Goal: Task Accomplishment & Management: Use online tool/utility

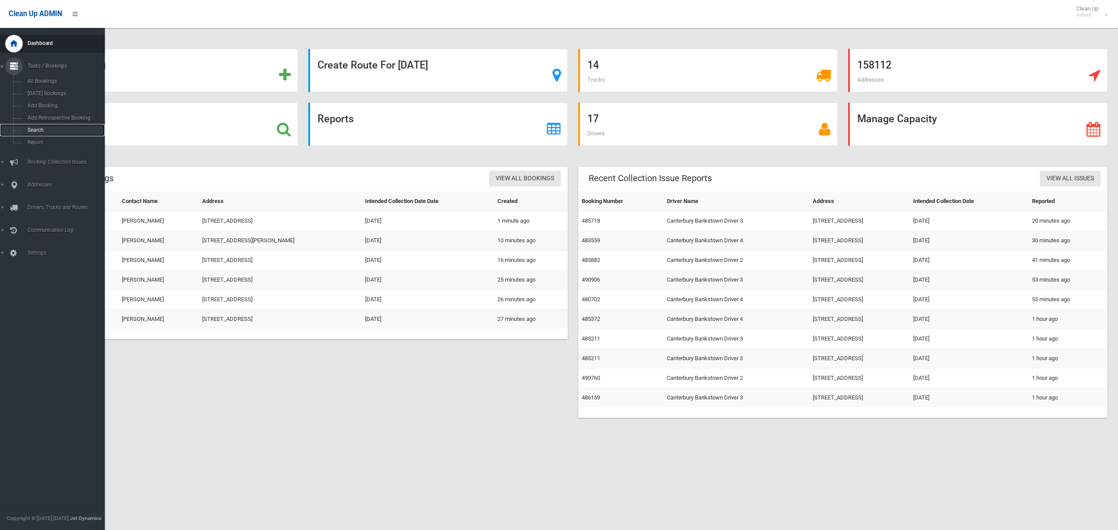
click at [34, 128] on span "Search" at bounding box center [61, 130] width 72 height 6
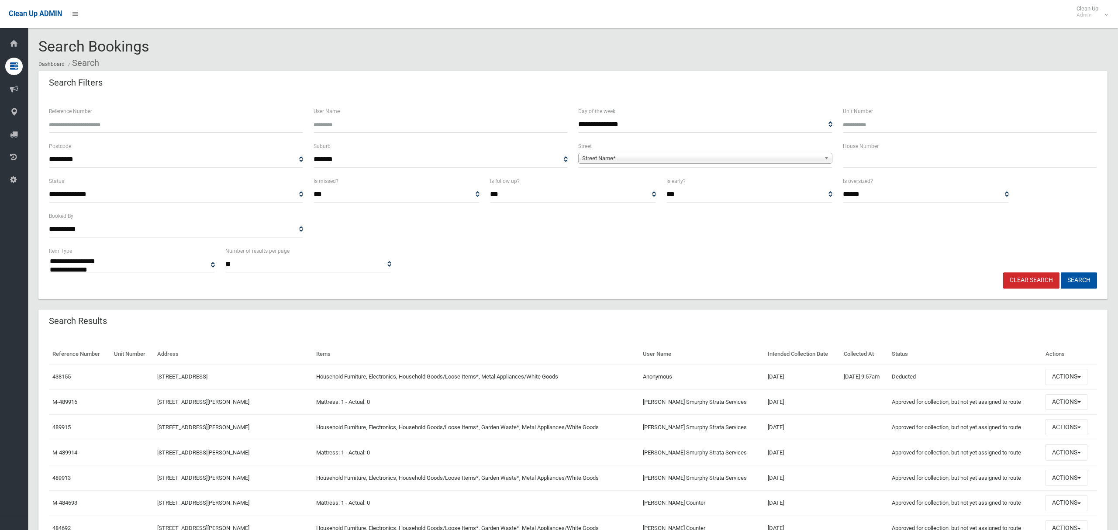
select select
type input "*"
click at [664, 162] on span "Street Name*" at bounding box center [701, 158] width 238 height 10
type input "*********"
click at [645, 181] on li "The Grove (PADSTOW HEIGHTS 2211)" at bounding box center [705, 182] width 250 height 11
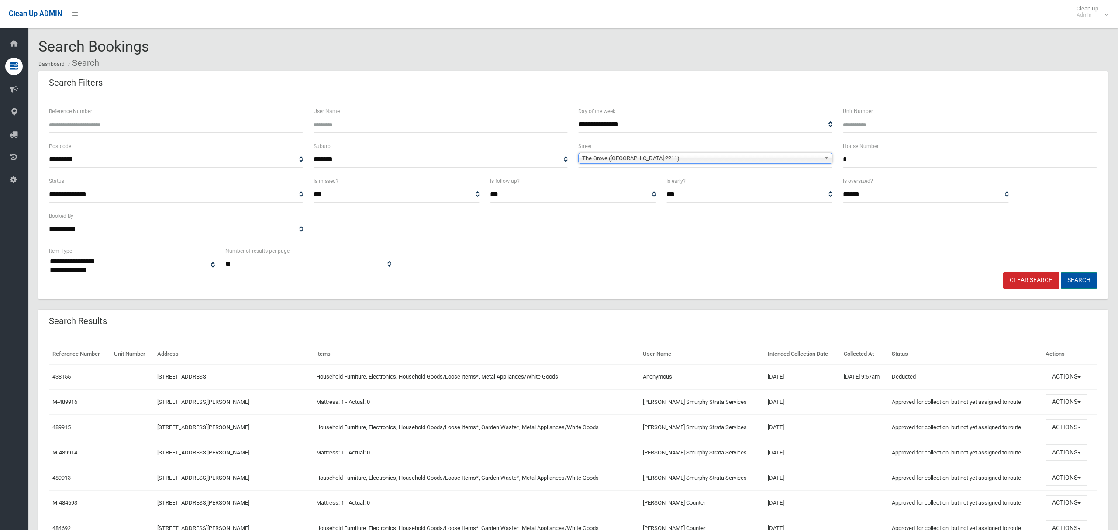
click at [1080, 280] on button "Search" at bounding box center [1079, 280] width 36 height 16
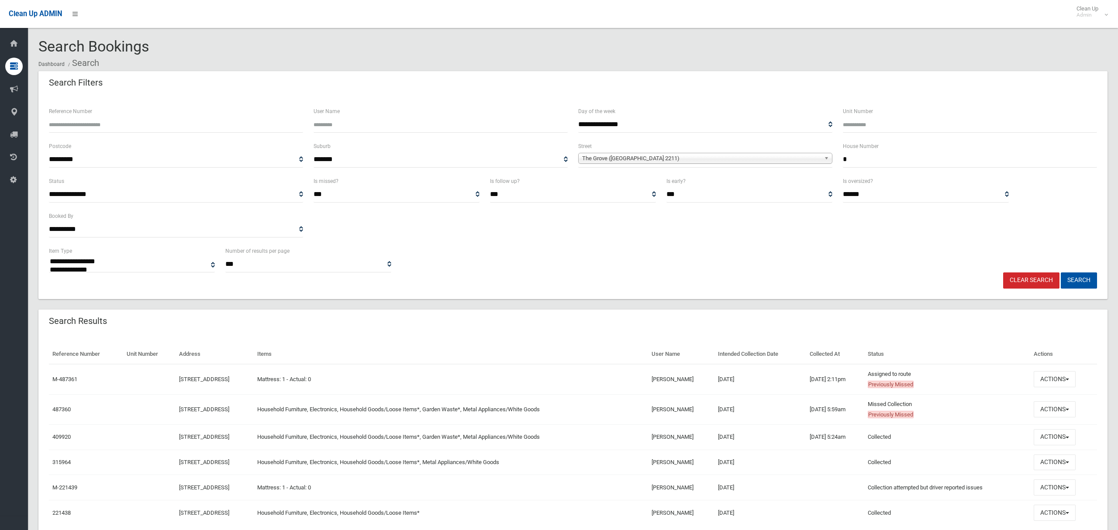
select select
click at [1055, 411] on button "Actions" at bounding box center [1055, 409] width 42 height 16
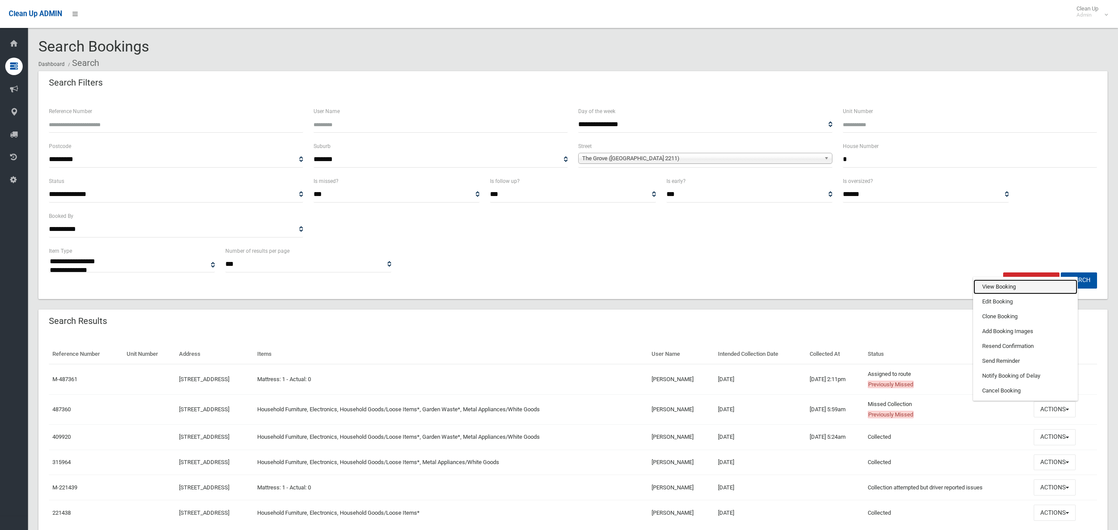
click at [995, 285] on link "View Booking" at bounding box center [1025, 286] width 104 height 15
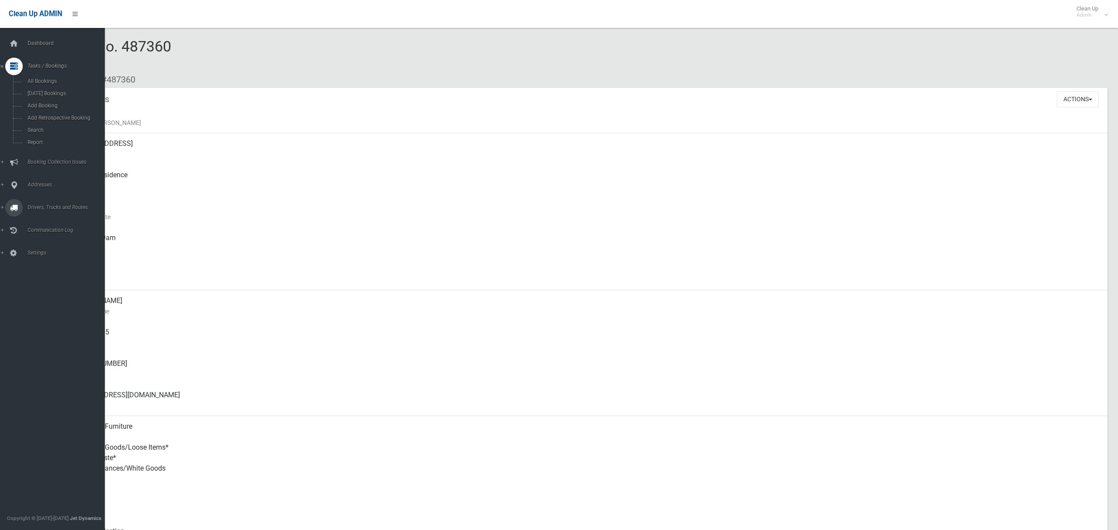
click at [39, 204] on span "Drivers, Trucks and Routes" at bounding box center [65, 207] width 80 height 6
click at [36, 186] on span "Routes" at bounding box center [61, 186] width 72 height 6
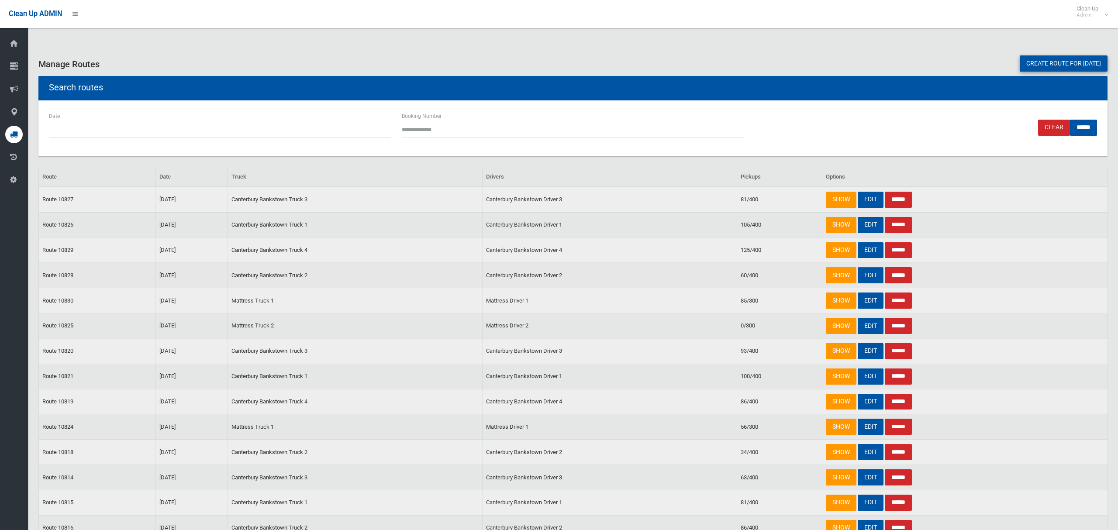
click at [868, 279] on link "EDIT" at bounding box center [871, 275] width 26 height 16
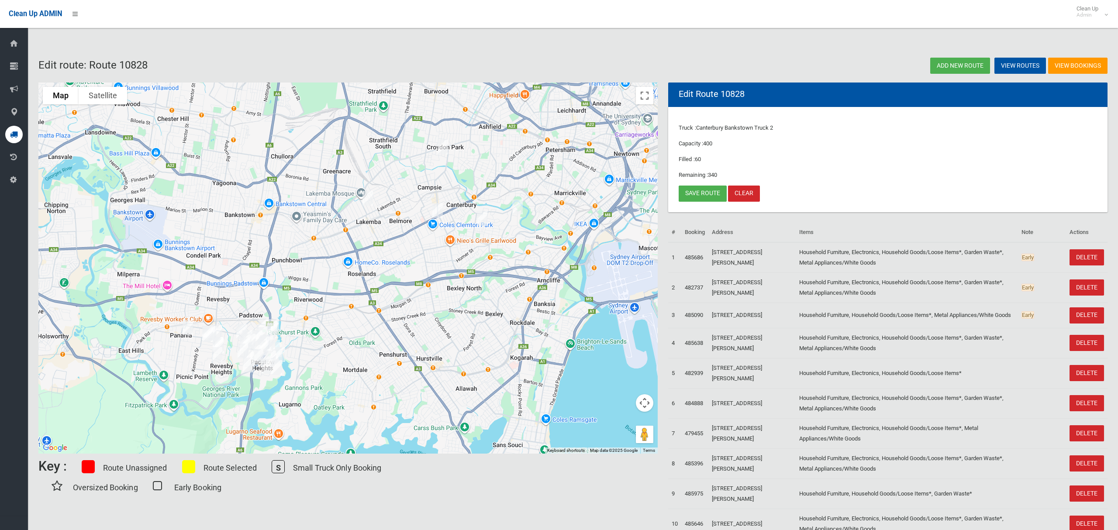
click at [270, 355] on img "12 Opal Place, PADSTOW HEIGHTS NSW 2211" at bounding box center [267, 366] width 17 height 22
click at [264, 366] on img "12 Opal Place, PADSTOW HEIGHTS NSW 2211" at bounding box center [267, 366] width 17 height 22
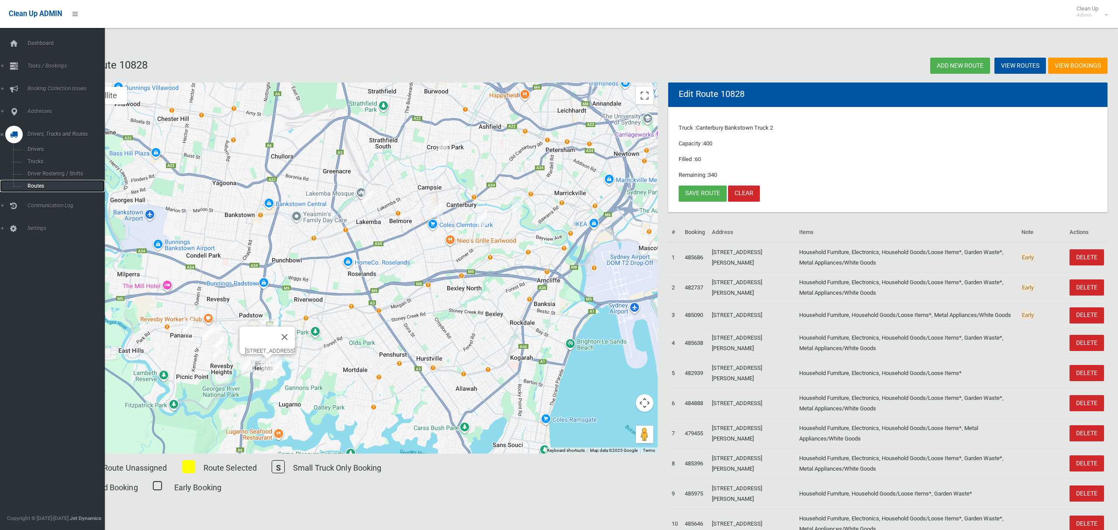
click at [34, 185] on span "Routes" at bounding box center [61, 186] width 72 height 6
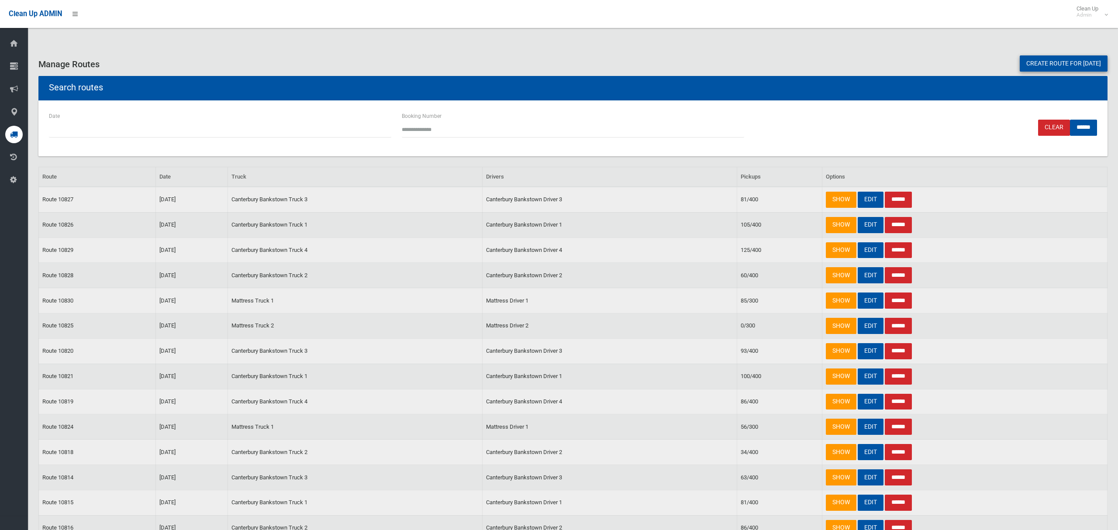
click at [1026, 63] on link "Create route for tomorrow" at bounding box center [1064, 63] width 88 height 16
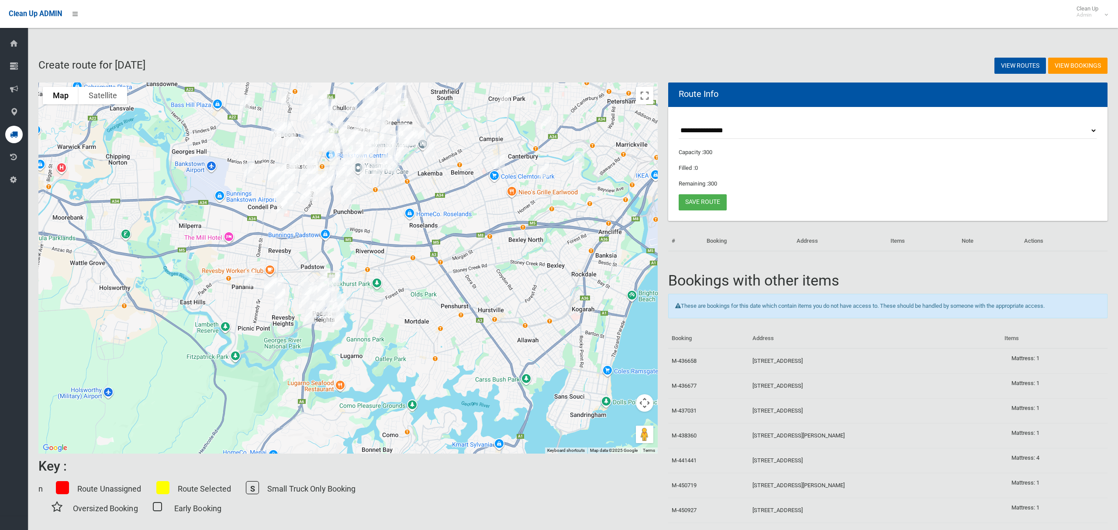
drag, startPoint x: 324, startPoint y: 388, endPoint x: 384, endPoint y: 321, distance: 90.0
click at [384, 321] on div at bounding box center [347, 268] width 619 height 371
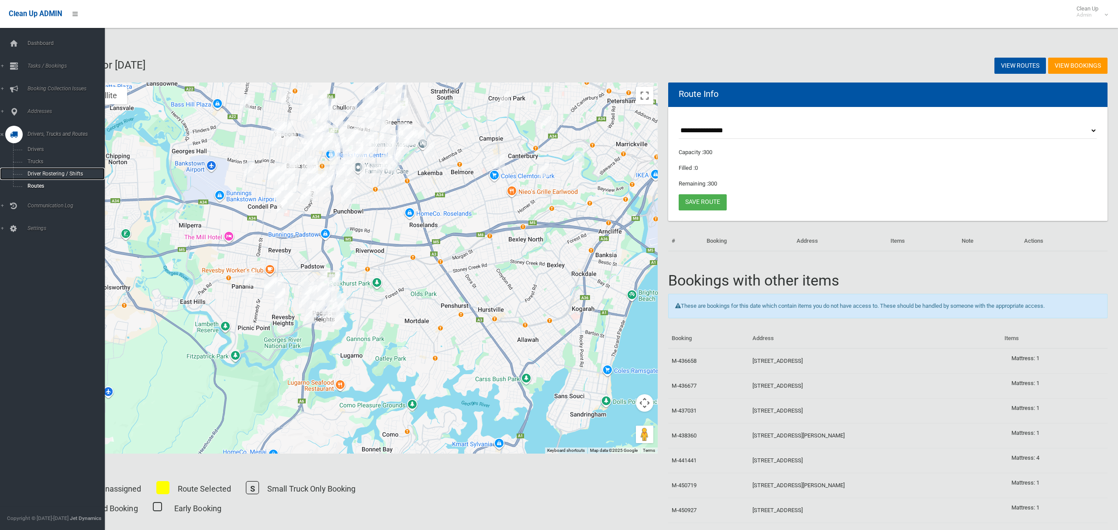
click at [43, 171] on span "Driver Rostering / Shifts" at bounding box center [61, 174] width 72 height 6
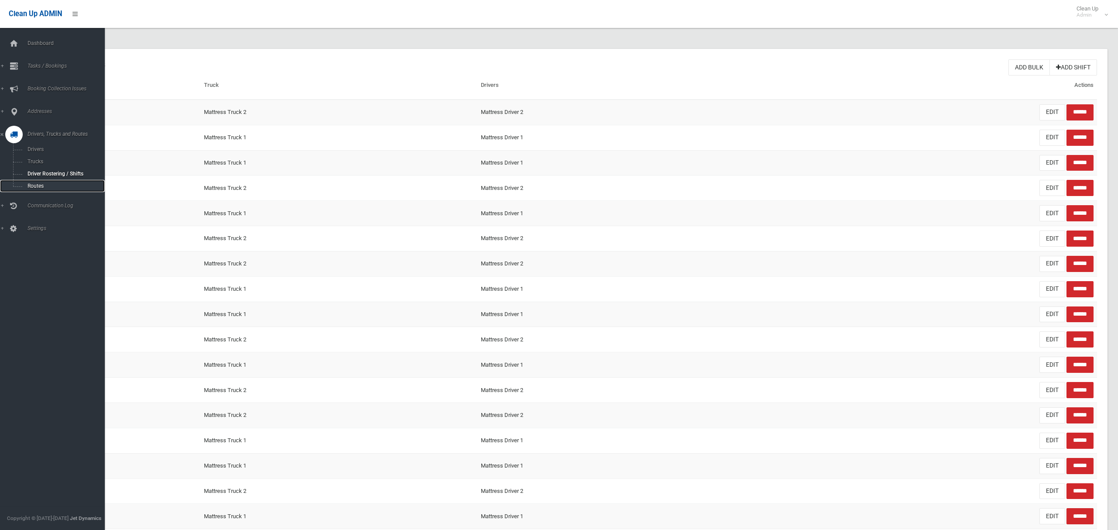
click at [37, 183] on span "Routes" at bounding box center [61, 186] width 72 height 6
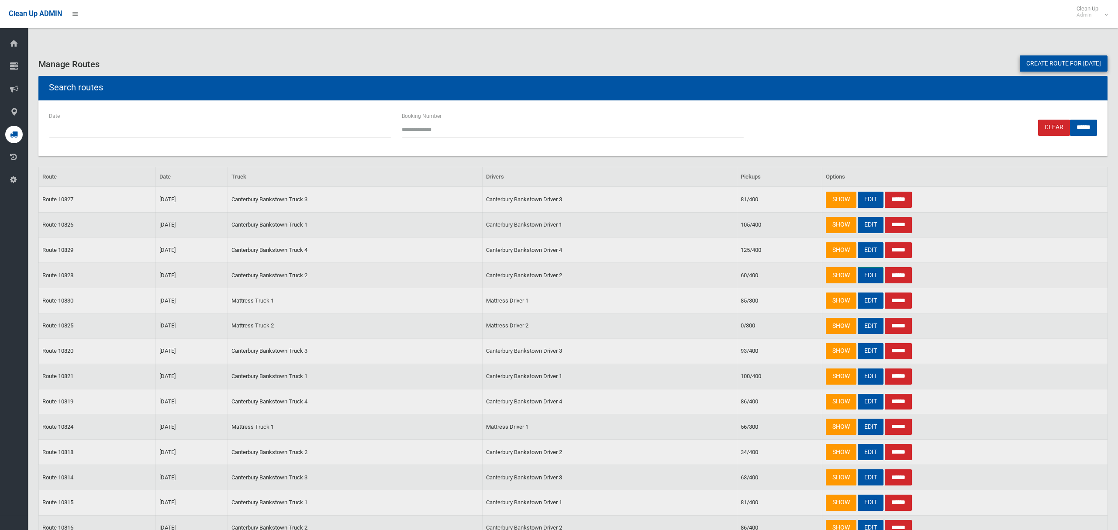
click at [864, 279] on link "EDIT" at bounding box center [871, 275] width 26 height 16
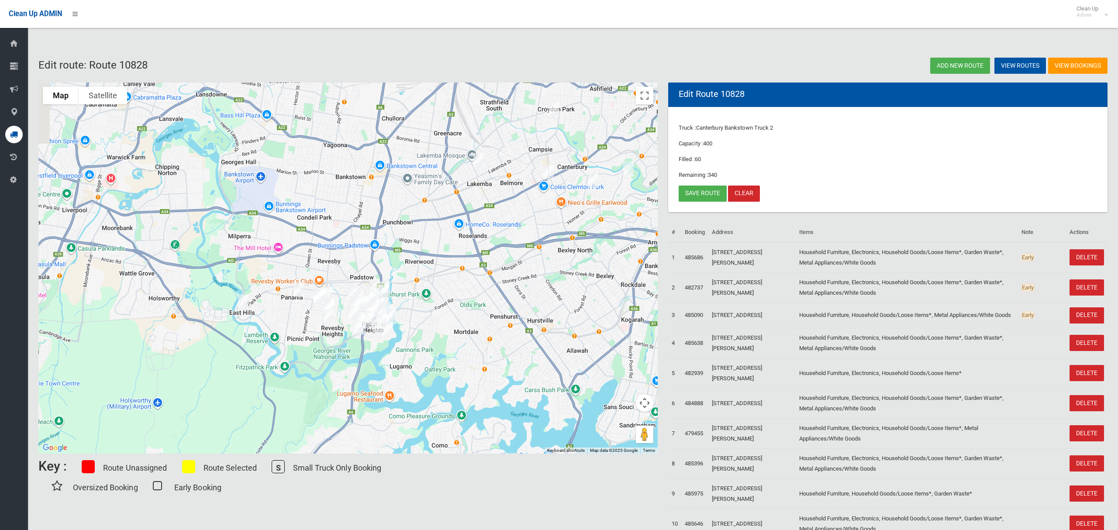
drag, startPoint x: 427, startPoint y: 305, endPoint x: 444, endPoint y: 299, distance: 18.4
click at [444, 299] on div at bounding box center [347, 268] width 619 height 371
click at [649, 99] on button "Toggle fullscreen view" at bounding box center [644, 95] width 17 height 17
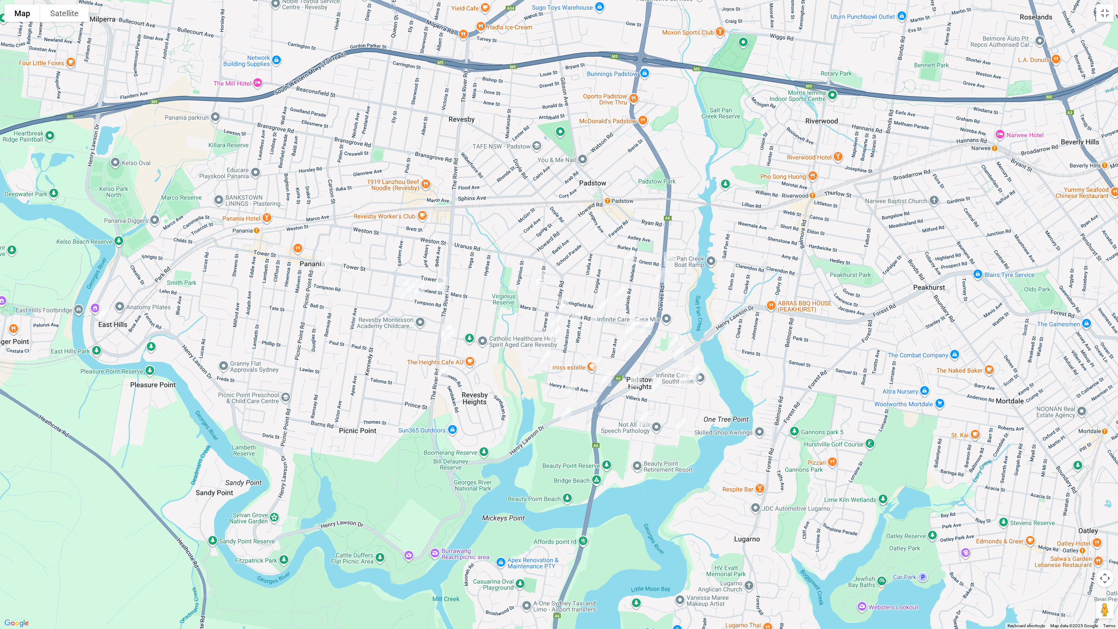
click at [104, 312] on img "59 Maclaurin Avenue, EAST HILLS NSW 2213" at bounding box center [103, 314] width 17 height 22
click at [328, 265] on img "8a Ellen Street, PANANIA NSW 2213" at bounding box center [325, 263] width 17 height 22
click at [401, 279] on img "1/62 Tompson Road, REVESBY NSW 2212" at bounding box center [404, 287] width 17 height 22
click at [413, 282] on img "43 Tompson Road, REVESBY NSW 2212" at bounding box center [405, 293] width 17 height 22
click at [419, 290] on img "40 Tompson Road, REVESBY NSW 2212" at bounding box center [419, 289] width 17 height 22
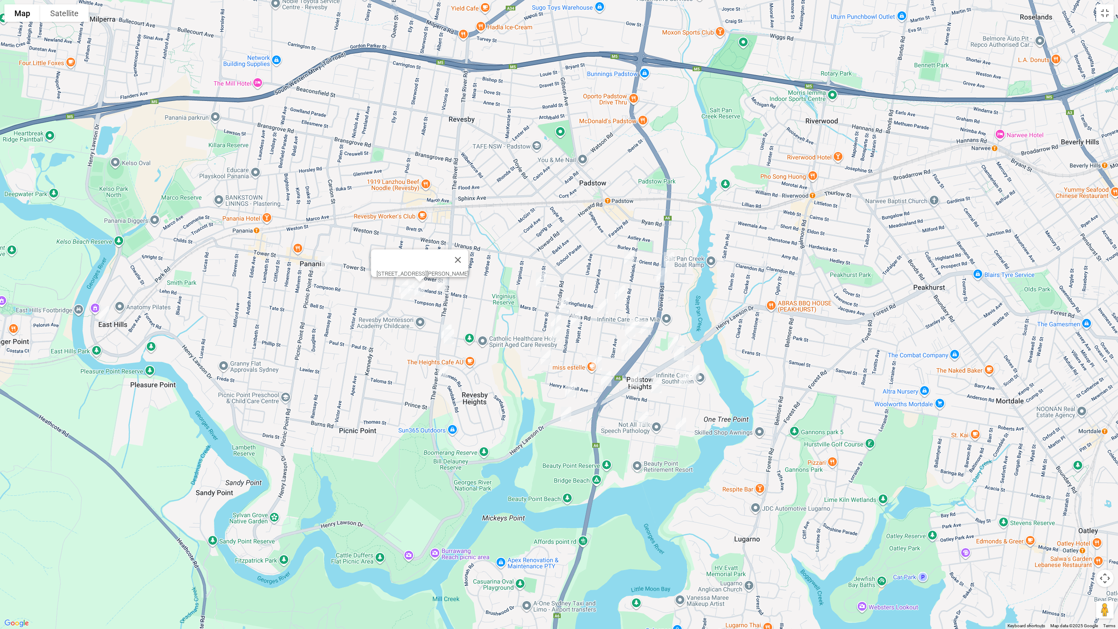
click at [444, 284] on img "1 Rowland Street, REVESBY NSW 2212" at bounding box center [441, 284] width 17 height 22
click at [442, 321] on img "1/275 The River Road, REVESBY NSW 2212" at bounding box center [446, 332] width 17 height 22
click at [447, 338] on img "279A The River Road, REVESBY NSW 2212" at bounding box center [448, 337] width 17 height 22
drag, startPoint x: 443, startPoint y: 377, endPoint x: 418, endPoint y: 310, distance: 70.9
click at [443, 376] on img "307 The River Road, REVESBY HEIGHTS NSW 2212" at bounding box center [442, 372] width 17 height 22
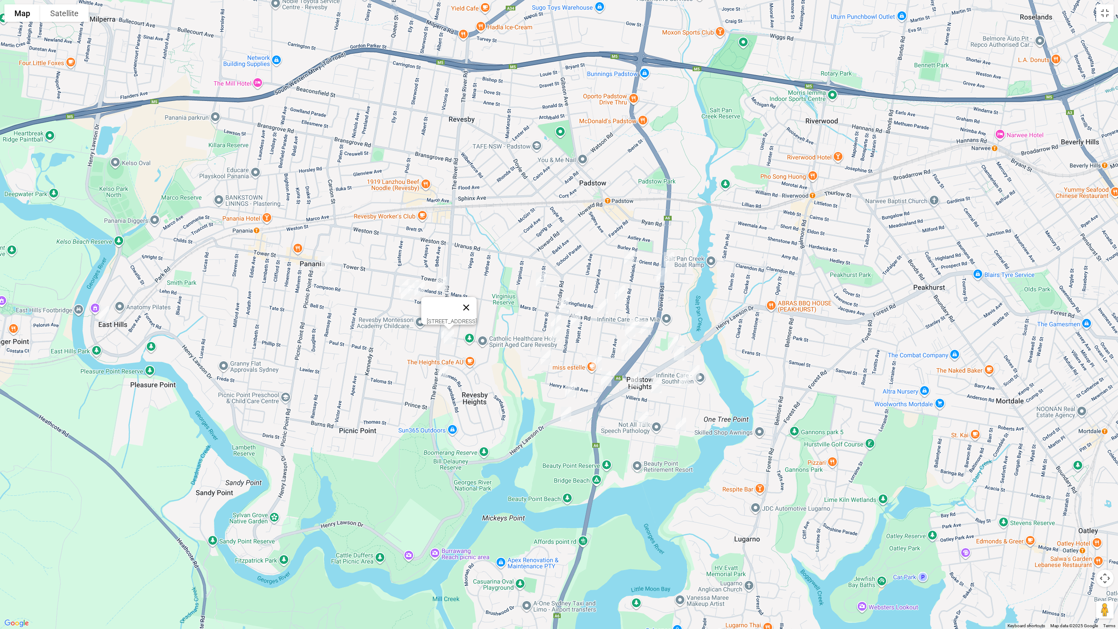
click at [477, 306] on button "Close" at bounding box center [466, 307] width 21 height 21
click at [444, 372] on img "307 The River Road, REVESBY HEIGHTS NSW 2212" at bounding box center [442, 372] width 17 height 22
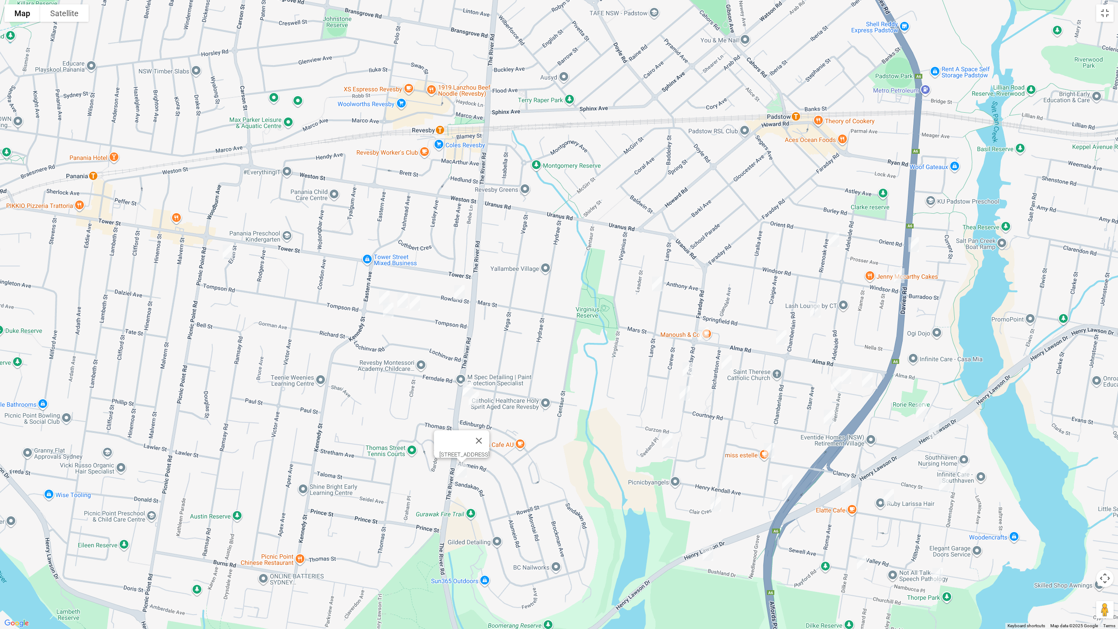
click at [402, 296] on img "48 Tompson Road, REVESBY NSW 2212" at bounding box center [402, 301] width 17 height 22
click at [660, 286] on img "1/38 Lang Street, PADSTOW NSW 2211" at bounding box center [656, 284] width 17 height 22
drag, startPoint x: 703, startPoint y: 331, endPoint x: 692, endPoint y: 362, distance: 33.3
click at [703, 331] on img "133 Faraday Road, PADSTOW NSW 2211" at bounding box center [703, 335] width 17 height 22
click at [689, 369] on img "132 Faraday Road, PADSTOW NSW 2211" at bounding box center [687, 369] width 17 height 22
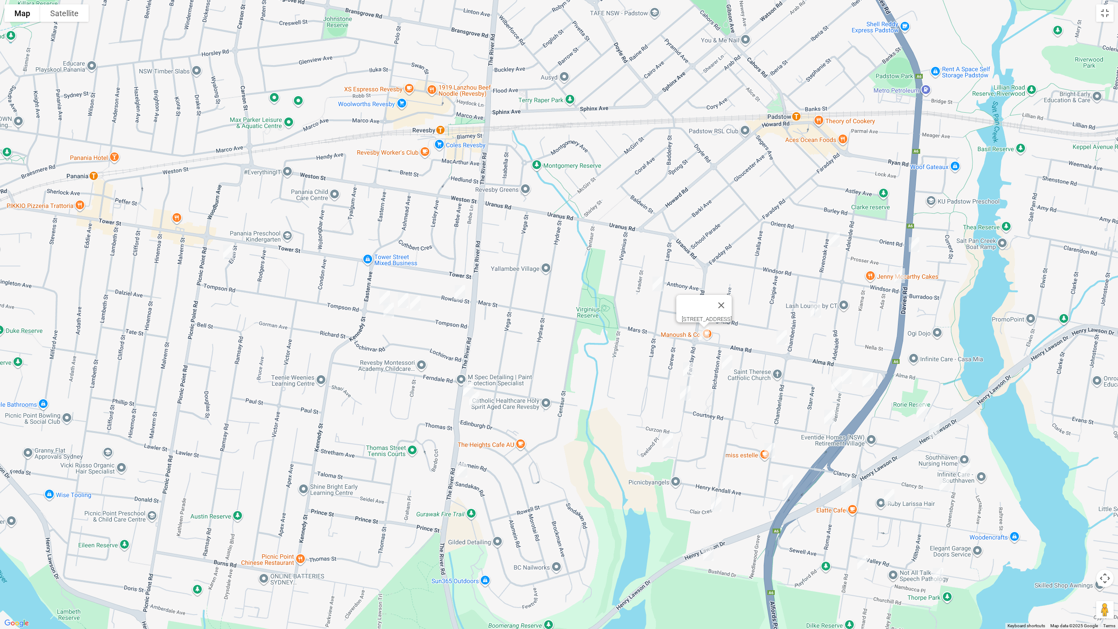
click at [683, 394] on img "144 Faraday Road, PADSTOW NSW 2211" at bounding box center [684, 393] width 17 height 22
click at [781, 340] on img "100 Alma Road, PADSTOW NSW 2211" at bounding box center [781, 338] width 17 height 22
click at [689, 365] on img "132 Faraday Road, PADSTOW NSW 2211" at bounding box center [687, 369] width 17 height 22
click at [668, 443] on img "3 Gwen Place, PADSTOW HEIGHTS NSW 2211" at bounding box center [667, 441] width 17 height 22
drag, startPoint x: 726, startPoint y: 364, endPoint x: 831, endPoint y: 314, distance: 116.4
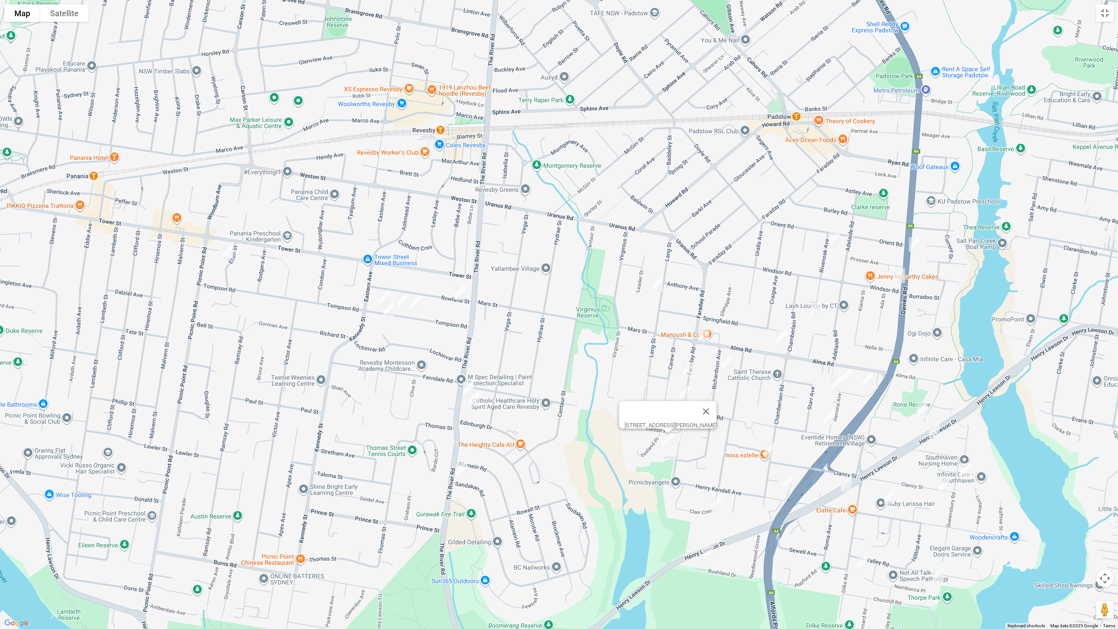
click at [726, 363] on img "9 Richardson Avenue, PADSTOW NSW 2211" at bounding box center [726, 363] width 17 height 22
click at [833, 236] on img "5 Rivenoak Avenue, PADSTOW NSW 2211" at bounding box center [834, 239] width 17 height 22
click at [917, 246] on img "155A Davies Road, PADSTOW NSW 2211" at bounding box center [913, 245] width 17 height 22
click at [899, 272] on img "2B Windsor Road, PADSTOW NSW 2211" at bounding box center [899, 276] width 17 height 22
click at [813, 303] on img "39 Rivenoak Avenue, PADSTOW NSW 2211" at bounding box center [815, 310] width 17 height 22
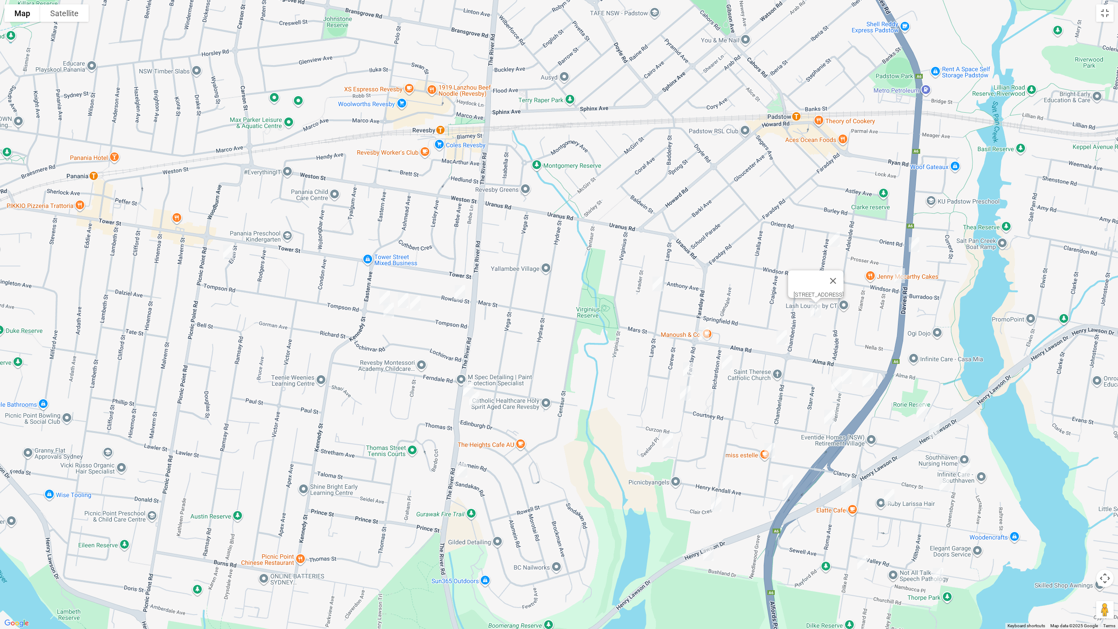
click at [849, 370] on img "17 Berrima Avenue, PADSTOW NSW 2211" at bounding box center [846, 376] width 17 height 22
click at [835, 380] on img "11 Berrima Avenue, PADSTOW NSW 2211" at bounding box center [836, 384] width 17 height 22
click at [828, 418] on img "72 Courtney Road, PADSTOW NSW 2211" at bounding box center [828, 417] width 17 height 22
click at [767, 448] on img "2/92 Chamberlain Road, PADSTOW HEIGHTS NSW 2211" at bounding box center [769, 450] width 17 height 22
click at [713, 498] on img "9 Clair Crescent, PADSTOW HEIGHTS NSW 2211" at bounding box center [715, 504] width 17 height 22
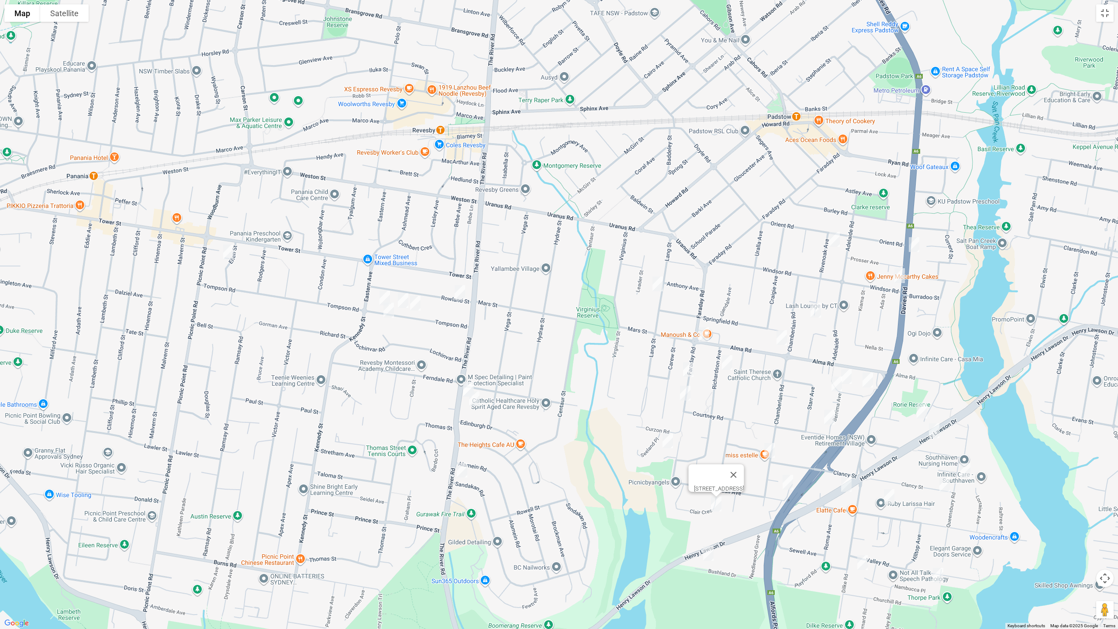
drag, startPoint x: 710, startPoint y: 554, endPoint x: 716, endPoint y: 547, distance: 8.4
click at [710, 530] on img "24 Bushland Drive, PADSTOW HEIGHTS NSW 2211" at bounding box center [708, 553] width 17 height 22
click at [789, 482] on img "16 Henry Kendall Avenue, PADSTOW HEIGHTS NSW 2211" at bounding box center [787, 482] width 17 height 22
click at [870, 383] on img "22 Berrima Avenue, PADSTOW NSW 2211" at bounding box center [867, 380] width 17 height 22
click at [921, 410] on img "12 Wainwright Avenue, PADSTOW NSW 2211" at bounding box center [921, 411] width 17 height 22
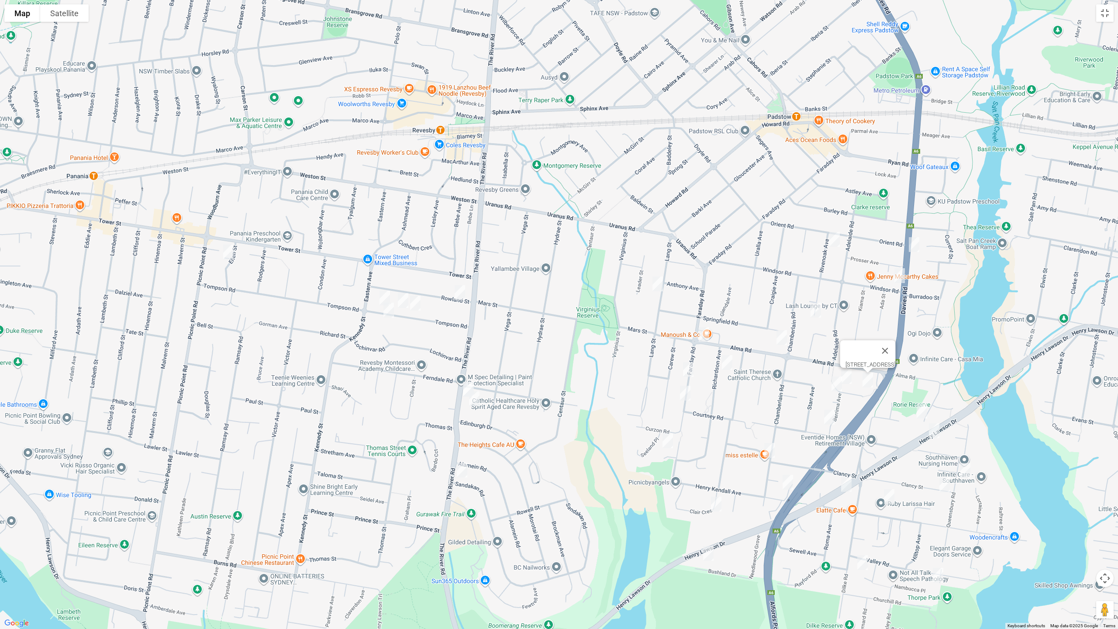
click at [938, 433] on img "990 Henry Lawson Drive, PADSTOW HEIGHTS NSW 2211" at bounding box center [933, 431] width 17 height 22
click at [969, 474] on img "15 Queensbury Road, PADSTOW HEIGHTS NSW 2211" at bounding box center [964, 470] width 17 height 22
click at [945, 482] on img "5 Clancy Street, PADSTOW HEIGHTS NSW 2211" at bounding box center [944, 485] width 17 height 22
click at [851, 489] on img "972 Henry Lawson Drive, PADSTOW HEIGHTS NSW 2211" at bounding box center [846, 484] width 17 height 22
click at [924, 406] on img "12 Wainwright Avenue, PADSTOW NSW 2211" at bounding box center [921, 411] width 17 height 22
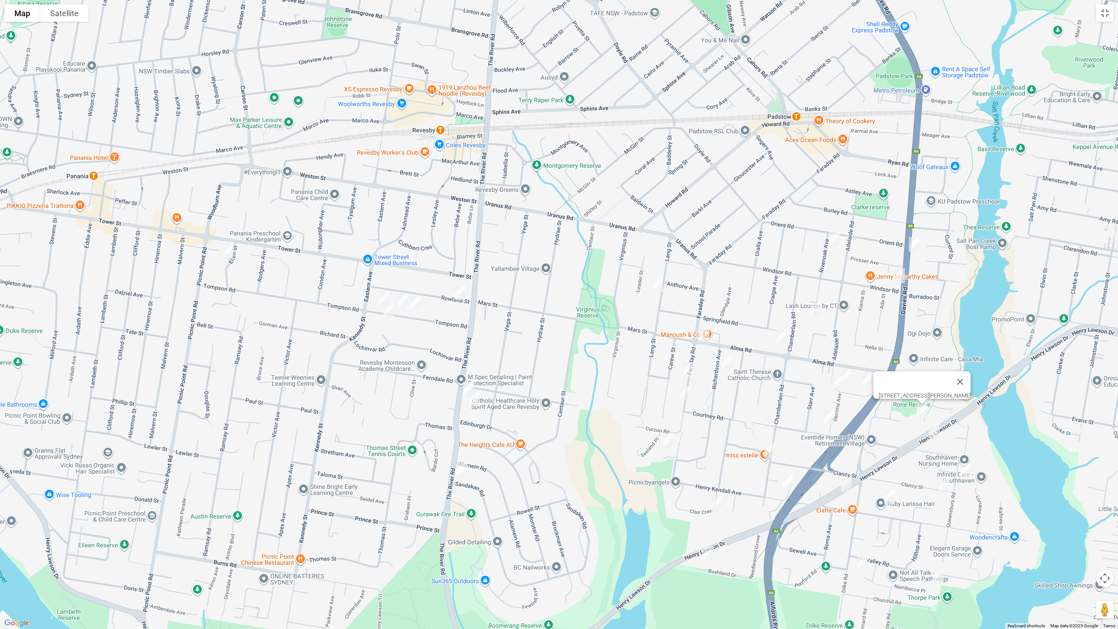
click at [890, 499] on img "78a Villiers Road, PADSTOW HEIGHTS NSW 2211" at bounding box center [888, 497] width 17 height 22
click at [938, 530] on img "6 The Grove, PADSTOW HEIGHTS NSW 2211" at bounding box center [937, 575] width 17 height 22
drag, startPoint x: 859, startPoint y: 564, endPoint x: 734, endPoint y: 486, distance: 147.6
click at [860, 530] on img "12 Opal Place, PADSTOW HEIGHTS NSW 2211" at bounding box center [862, 562] width 17 height 22
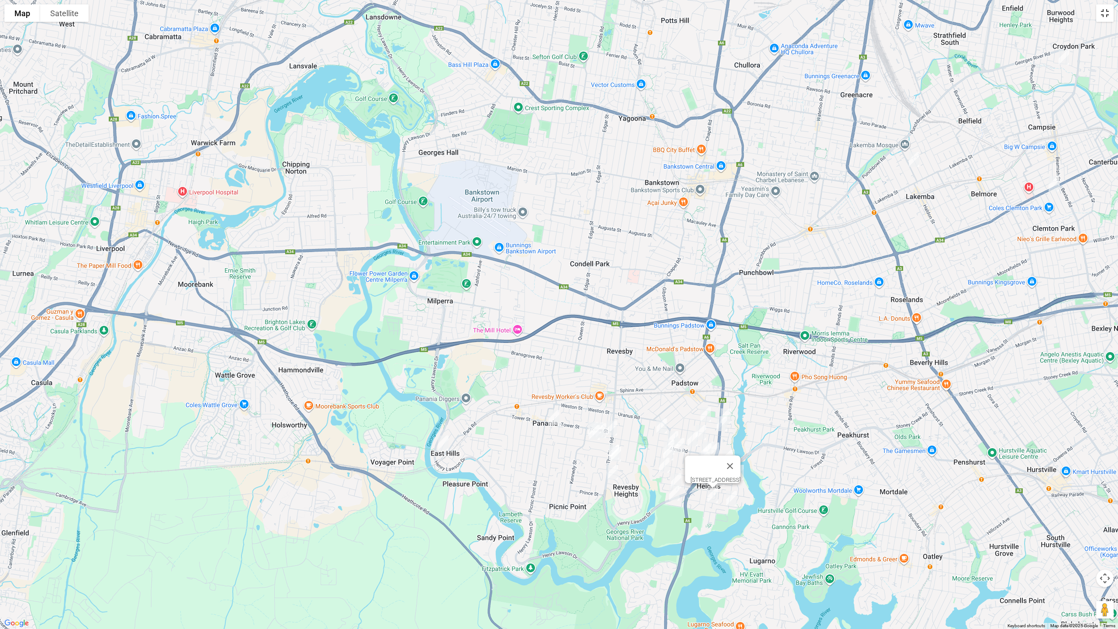
click at [1106, 9] on button "Toggle fullscreen view" at bounding box center [1104, 12] width 17 height 17
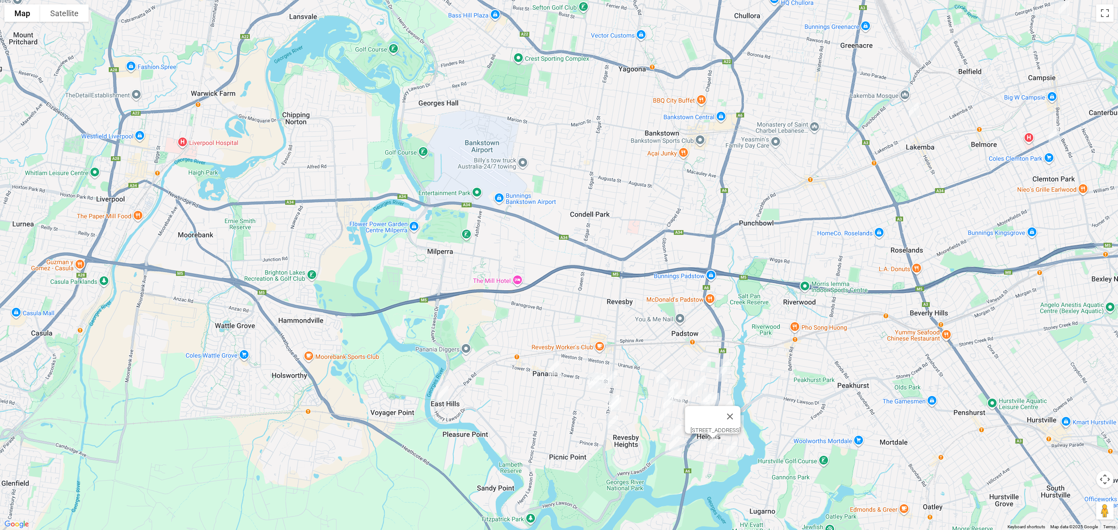
click at [703, 195] on link "Save route" at bounding box center [703, 194] width 48 height 16
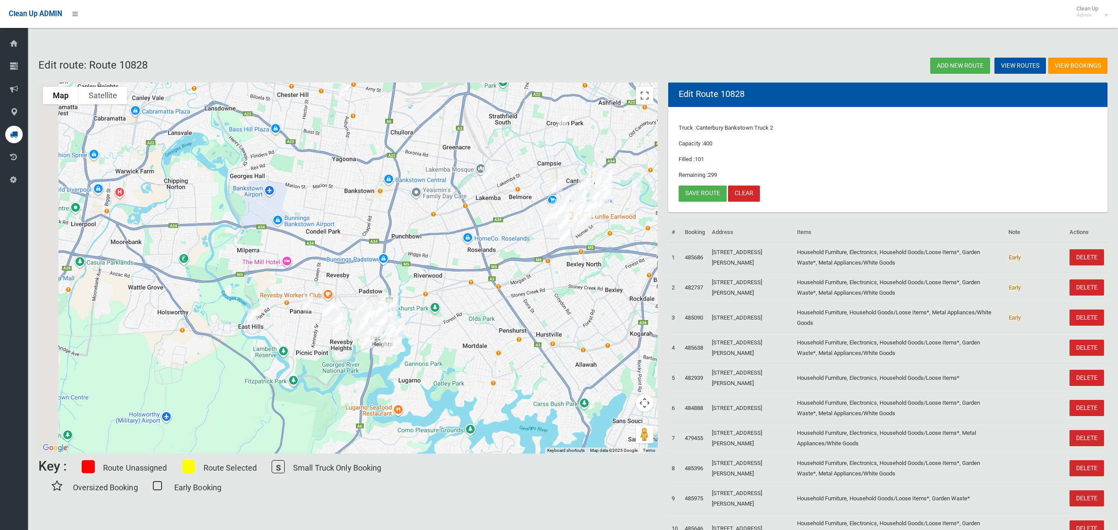
drag, startPoint x: 266, startPoint y: 318, endPoint x: 370, endPoint y: 268, distance: 115.4
click at [366, 272] on div at bounding box center [347, 268] width 619 height 371
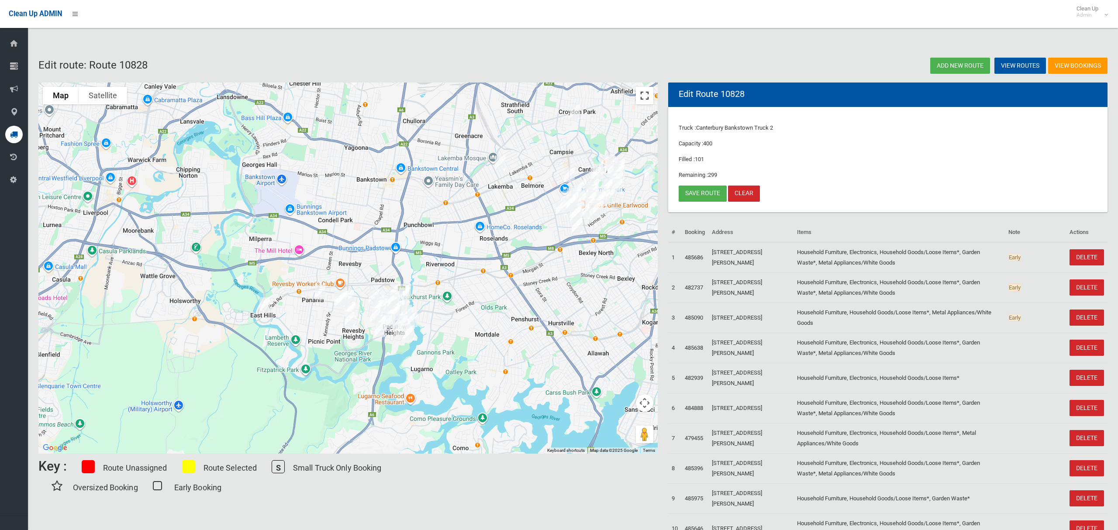
click at [646, 100] on button "Toggle fullscreen view" at bounding box center [644, 95] width 17 height 17
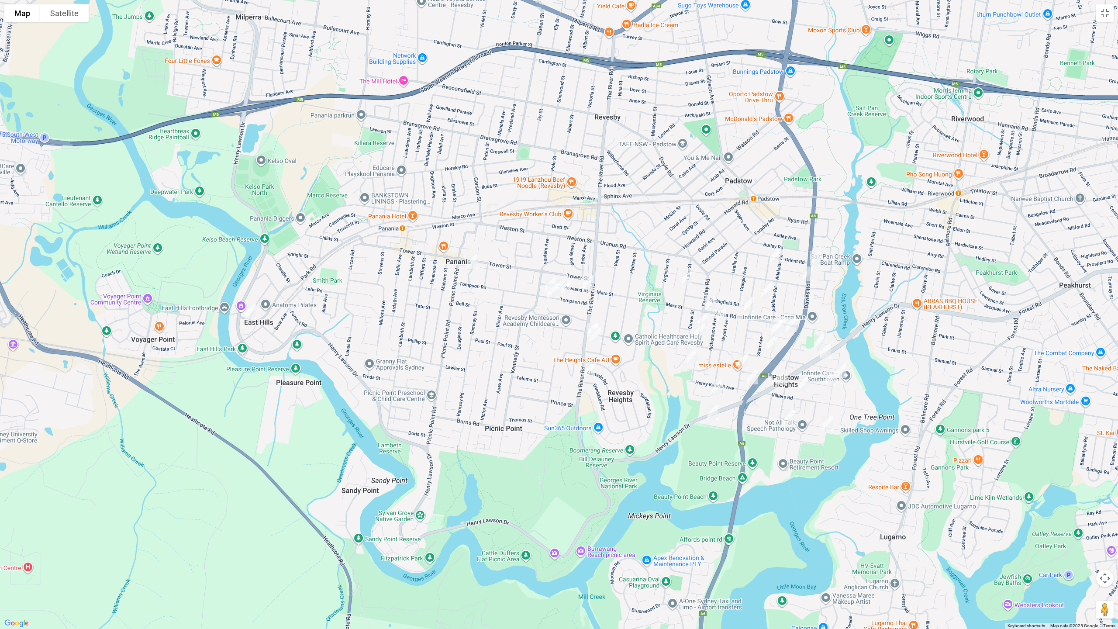
click at [591, 321] on img "3/275 The River Road, REVESBY NSW 2212" at bounding box center [592, 331] width 17 height 22
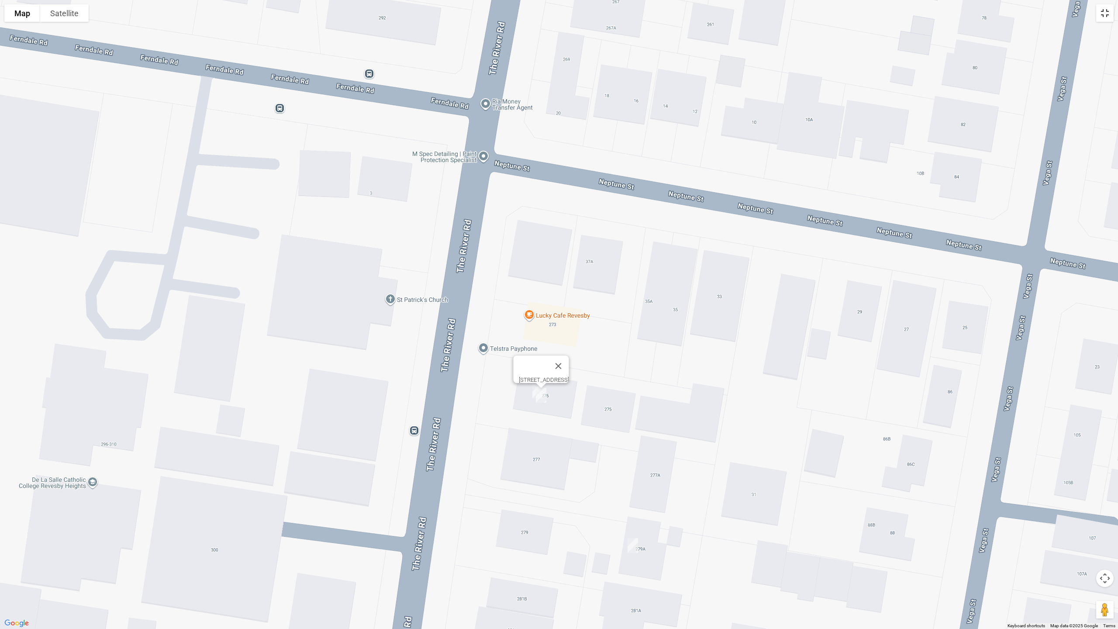
click at [1107, 12] on button "Toggle fullscreen view" at bounding box center [1104, 12] width 17 height 17
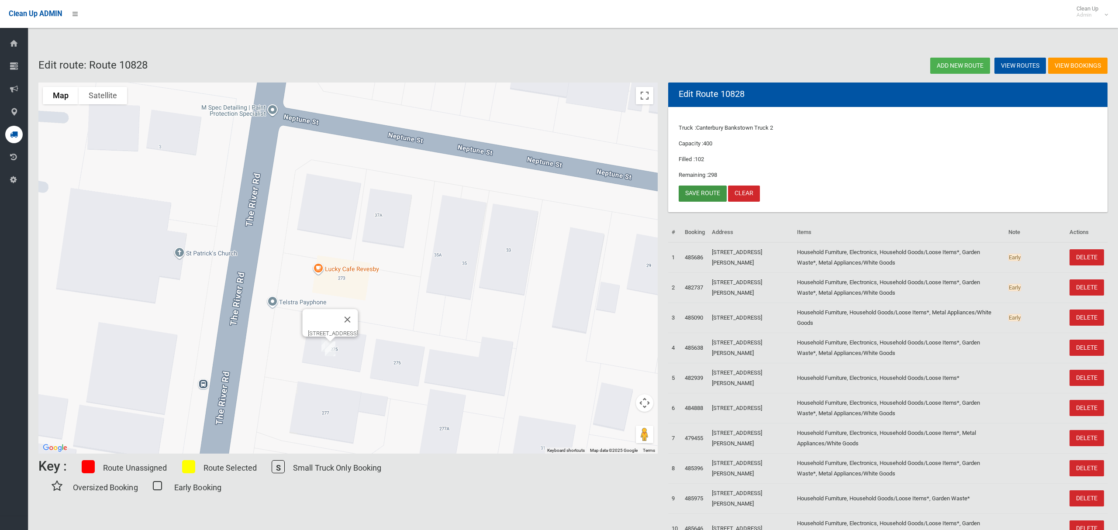
click at [701, 195] on link "Save route" at bounding box center [703, 194] width 48 height 16
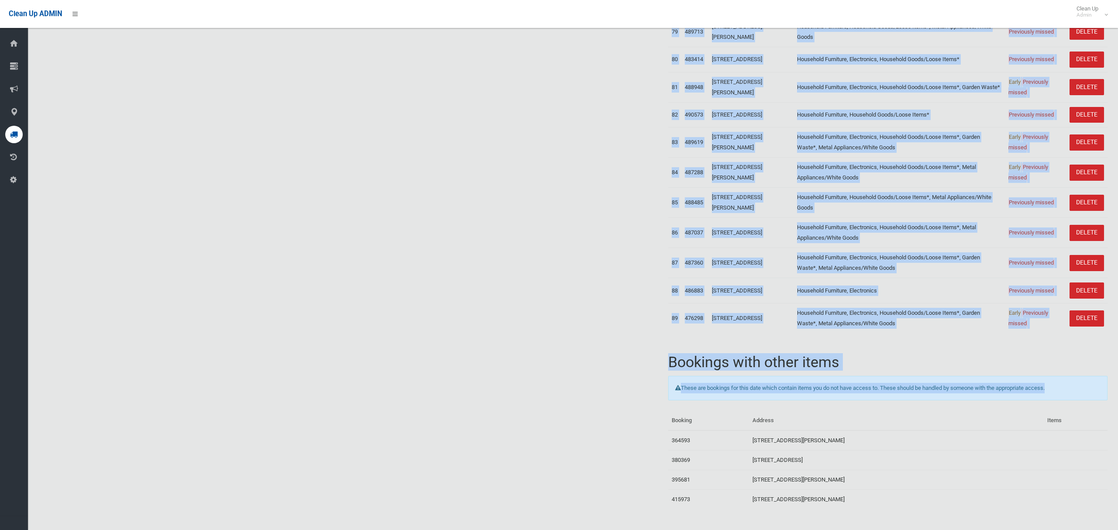
scroll to position [2589, 0]
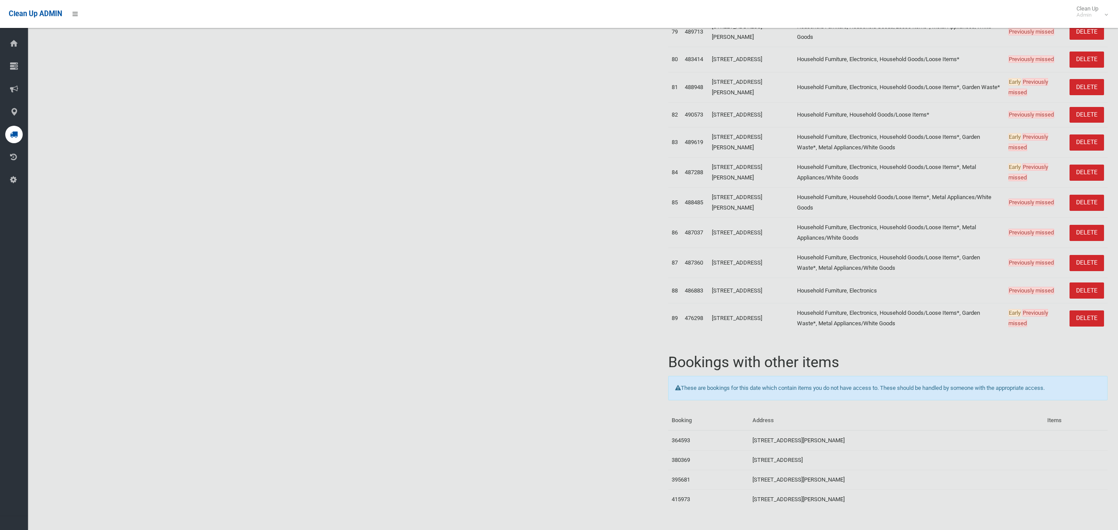
drag, startPoint x: 672, startPoint y: 246, endPoint x: 650, endPoint y: 69, distance: 178.2
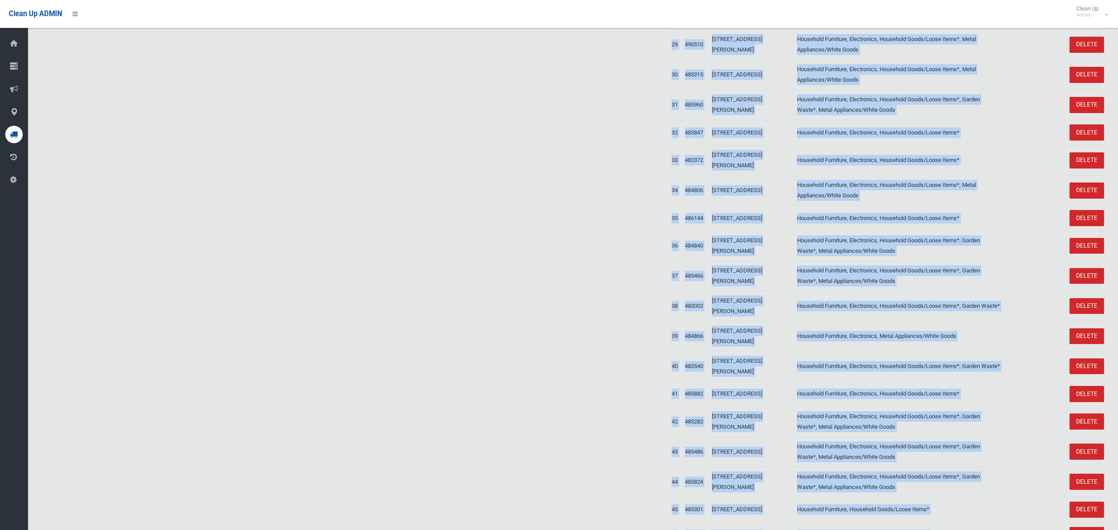
click at [545, 177] on div "To navigate the map with touch gestures double-tap and hold your finger on the …" at bounding box center [572, 511] width 1079 height 2950
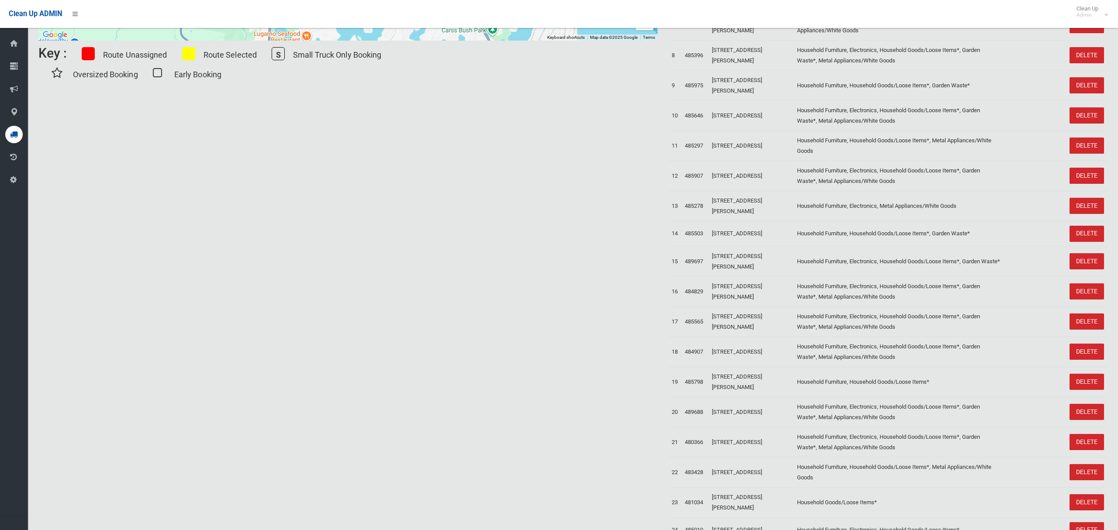
scroll to position [0, 0]
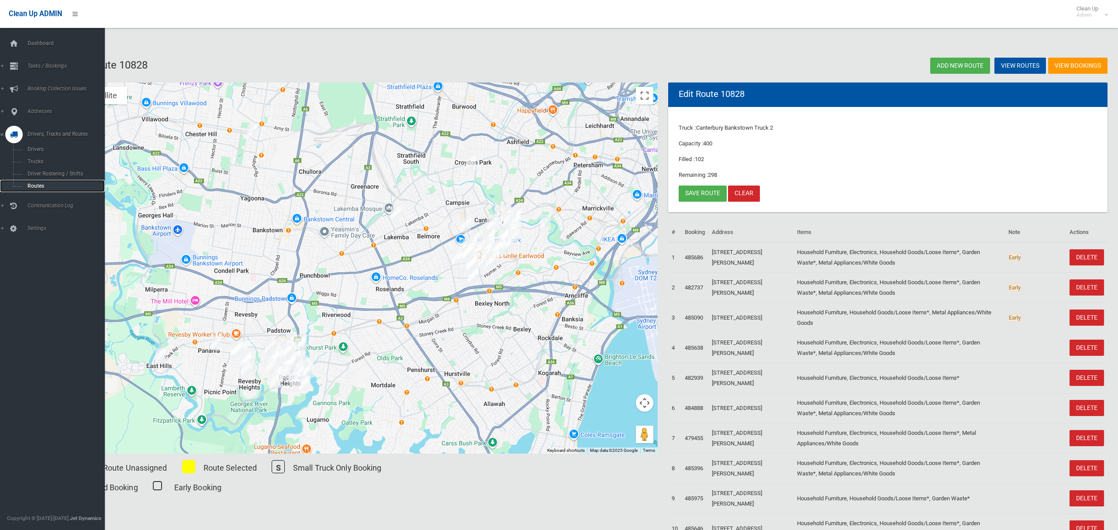
click at [29, 187] on span "Routes" at bounding box center [61, 186] width 72 height 6
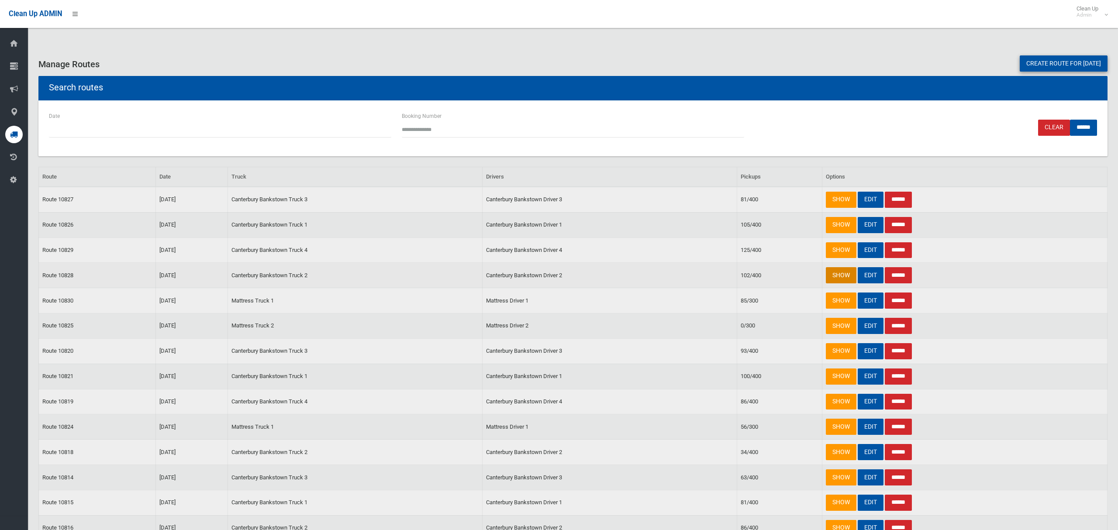
click at [840, 276] on link "SHOW" at bounding box center [841, 275] width 31 height 16
